Goal: Check status: Check status

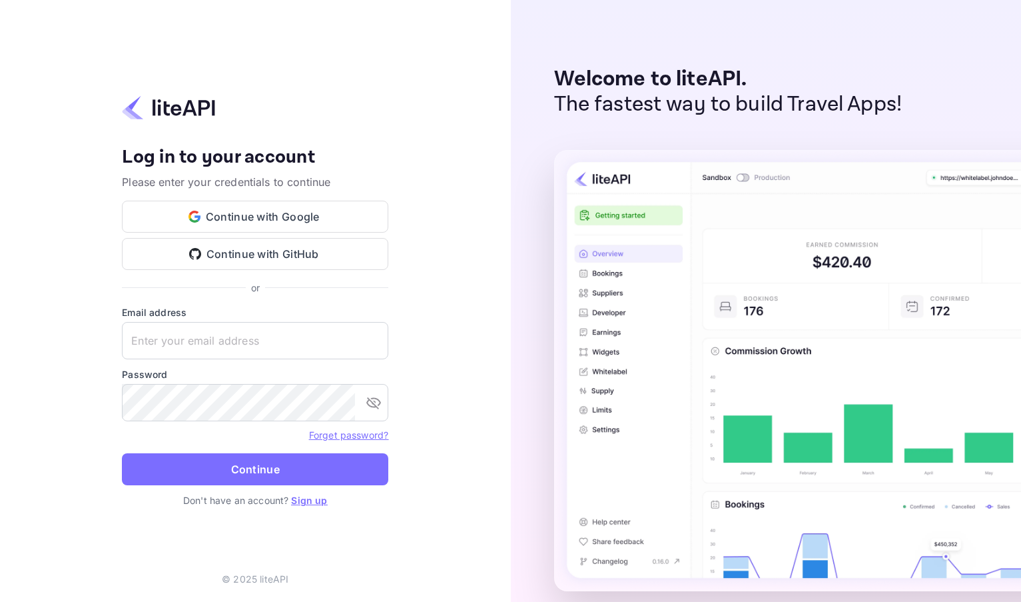
type input "nuiteedirectcug@hotelogical.com"
click at [199, 473] on button "Continue" at bounding box center [255, 469] width 267 height 32
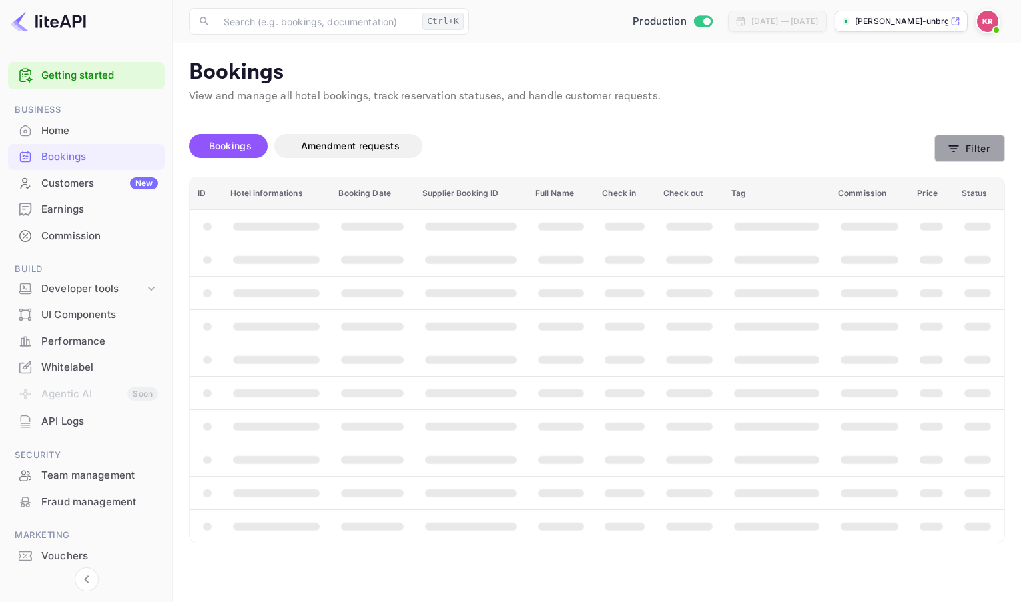
click at [977, 147] on button "Filter" at bounding box center [970, 148] width 71 height 27
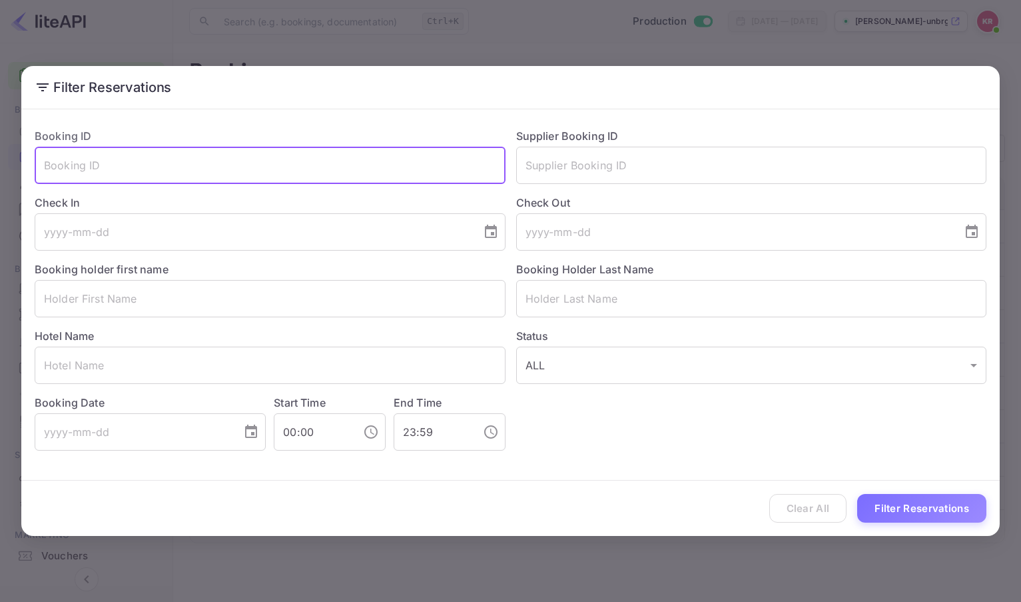
click at [115, 167] on input "text" at bounding box center [270, 165] width 471 height 37
paste input "qFw2FTlbt"
type input "qFw2FTlbt"
click at [884, 510] on button "Filter Reservations" at bounding box center [922, 508] width 129 height 29
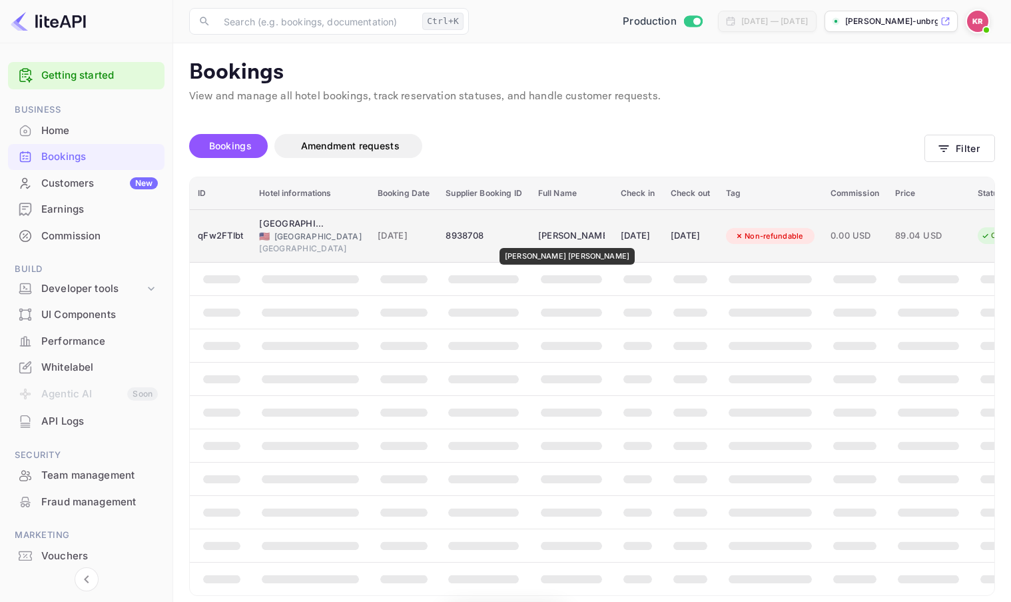
click at [538, 238] on div "[PERSON_NAME] [PERSON_NAME]" at bounding box center [571, 235] width 67 height 21
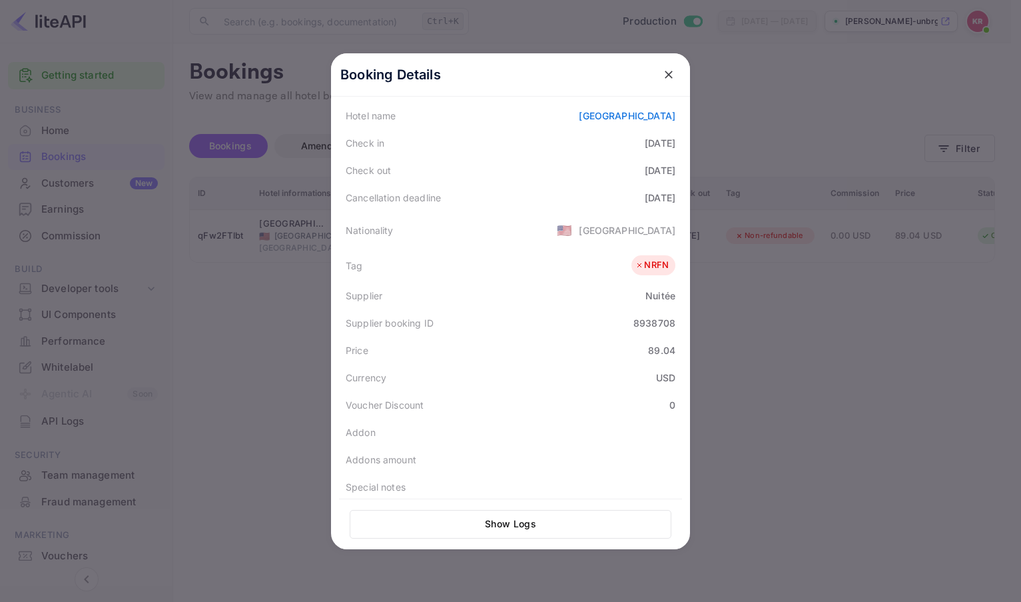
scroll to position [298, 0]
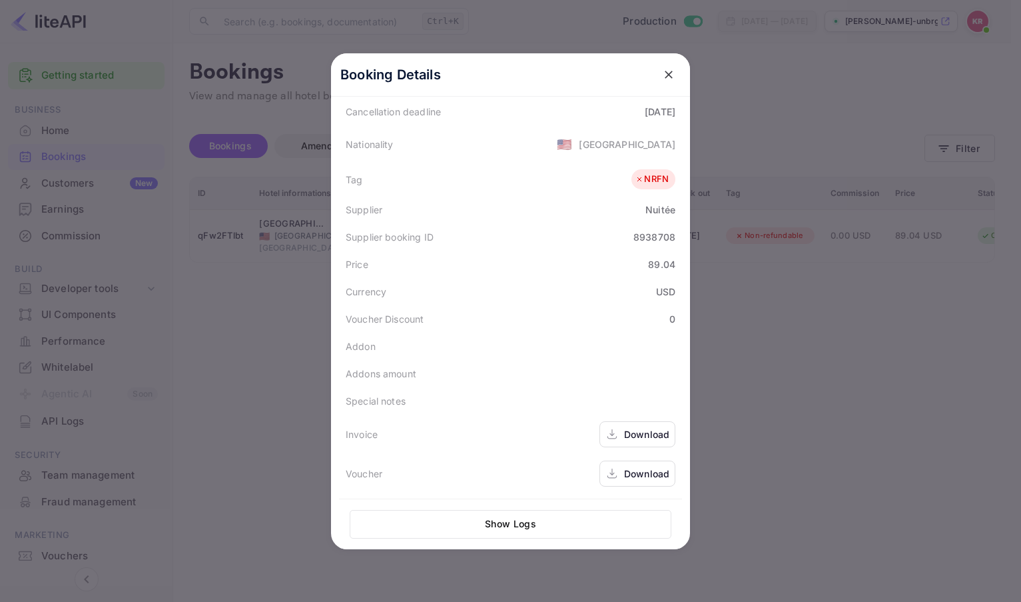
click at [634, 241] on div "8938708" at bounding box center [655, 237] width 42 height 14
copy div "8938708"
